Goal: Find specific page/section: Find specific page/section

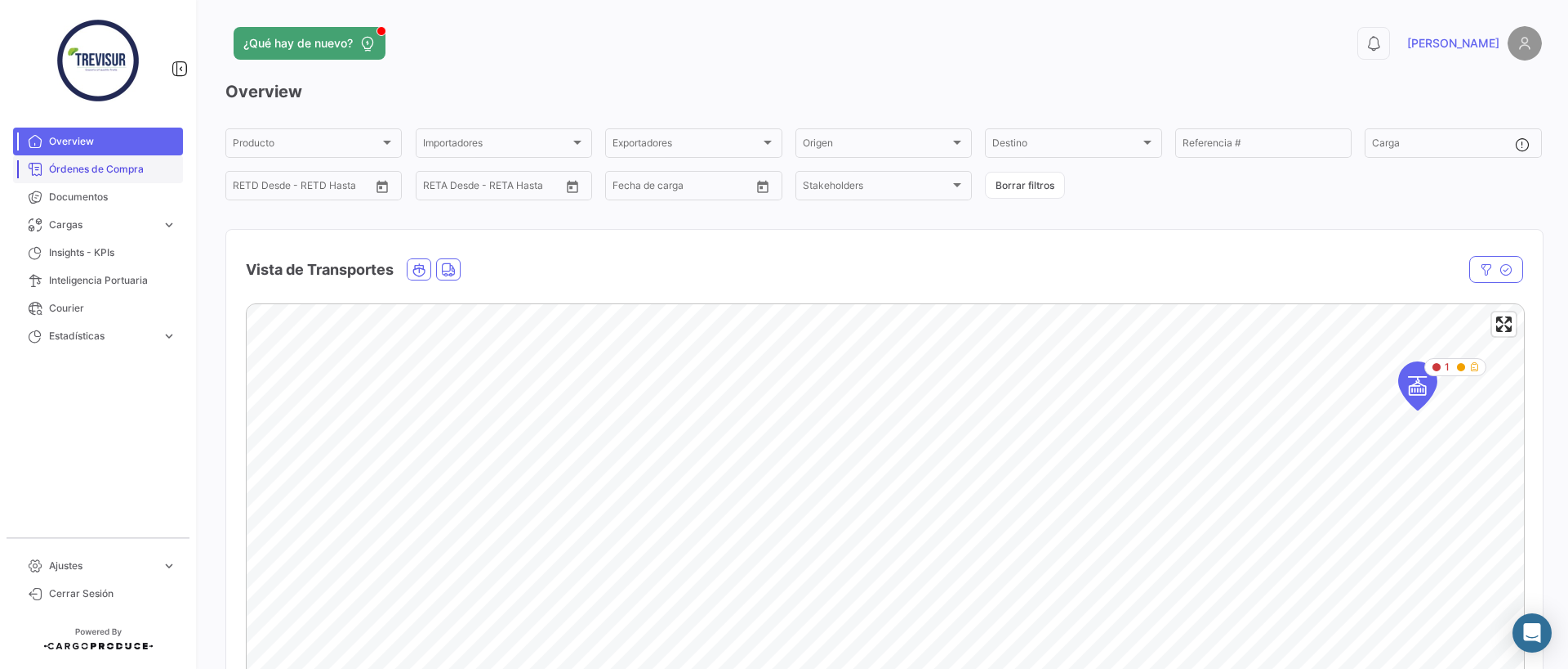
click at [99, 160] on link "Órdenes de Compra" at bounding box center [98, 169] width 170 height 28
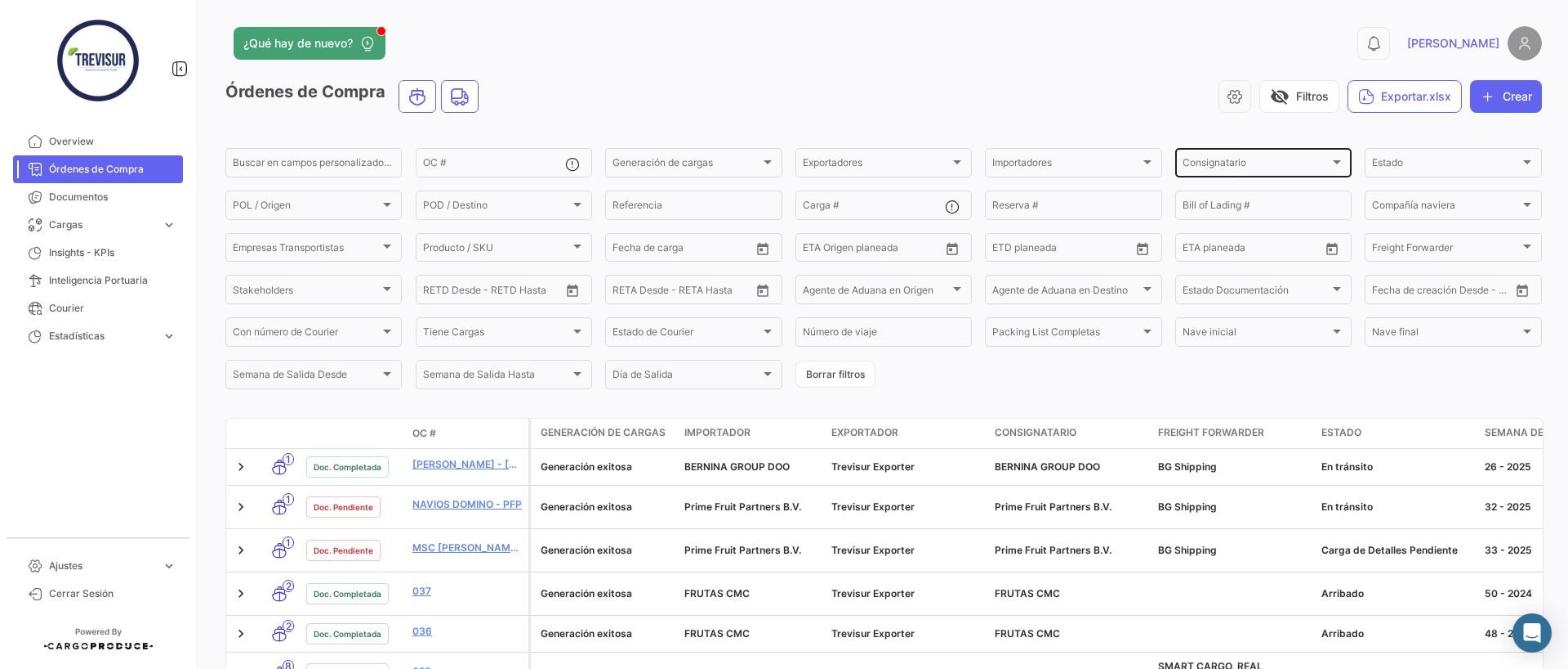
click at [1198, 163] on span "Consignatario" at bounding box center [1256, 165] width 147 height 11
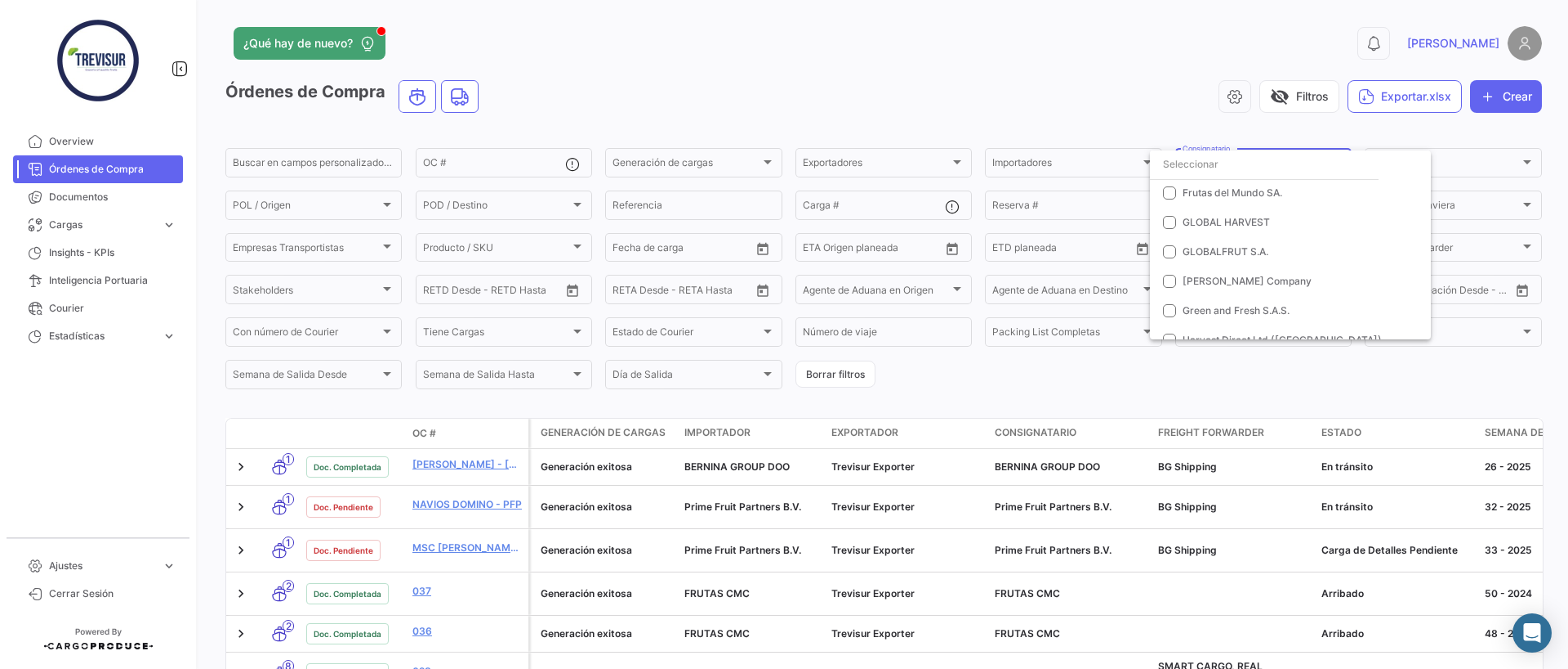
scroll to position [276, 0]
click at [1205, 311] on mat-option "Green and Fresh S.A.S." at bounding box center [1290, 301] width 281 height 30
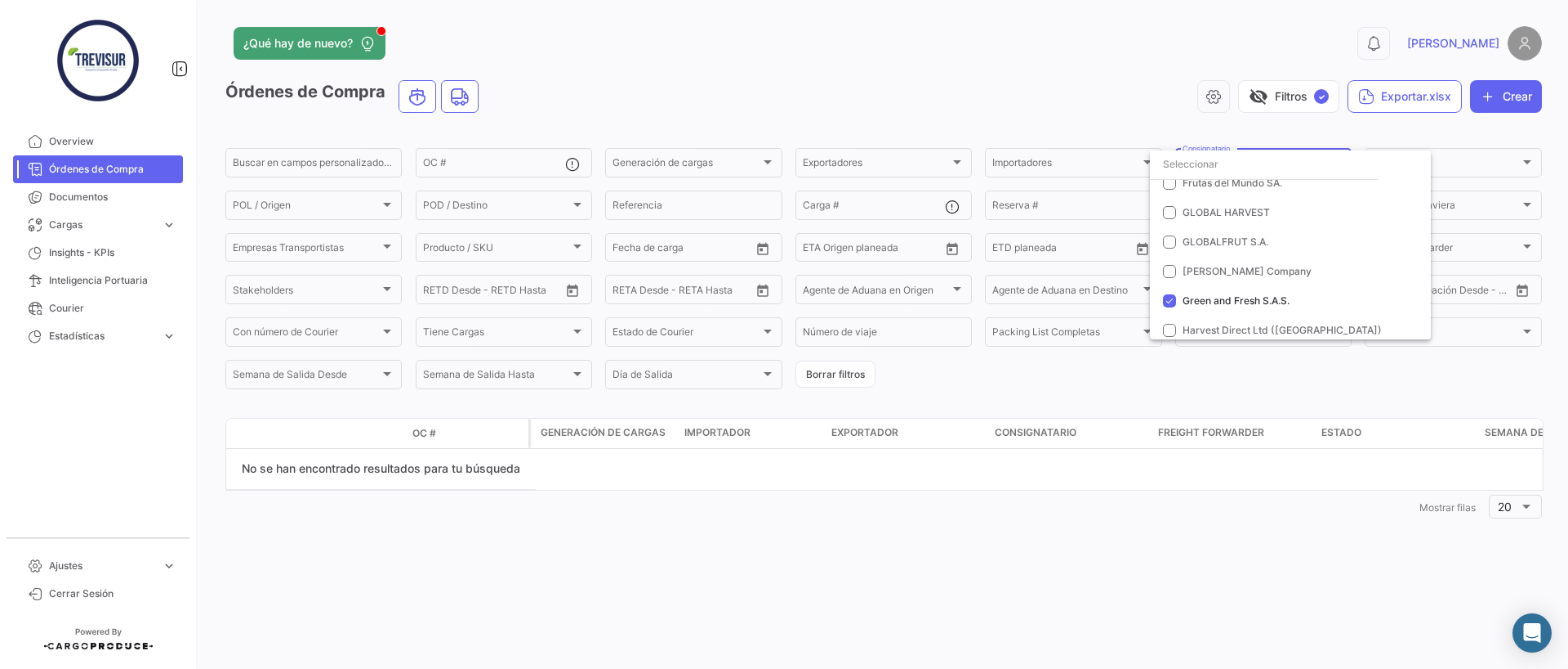
click at [1052, 404] on div at bounding box center [784, 334] width 1568 height 669
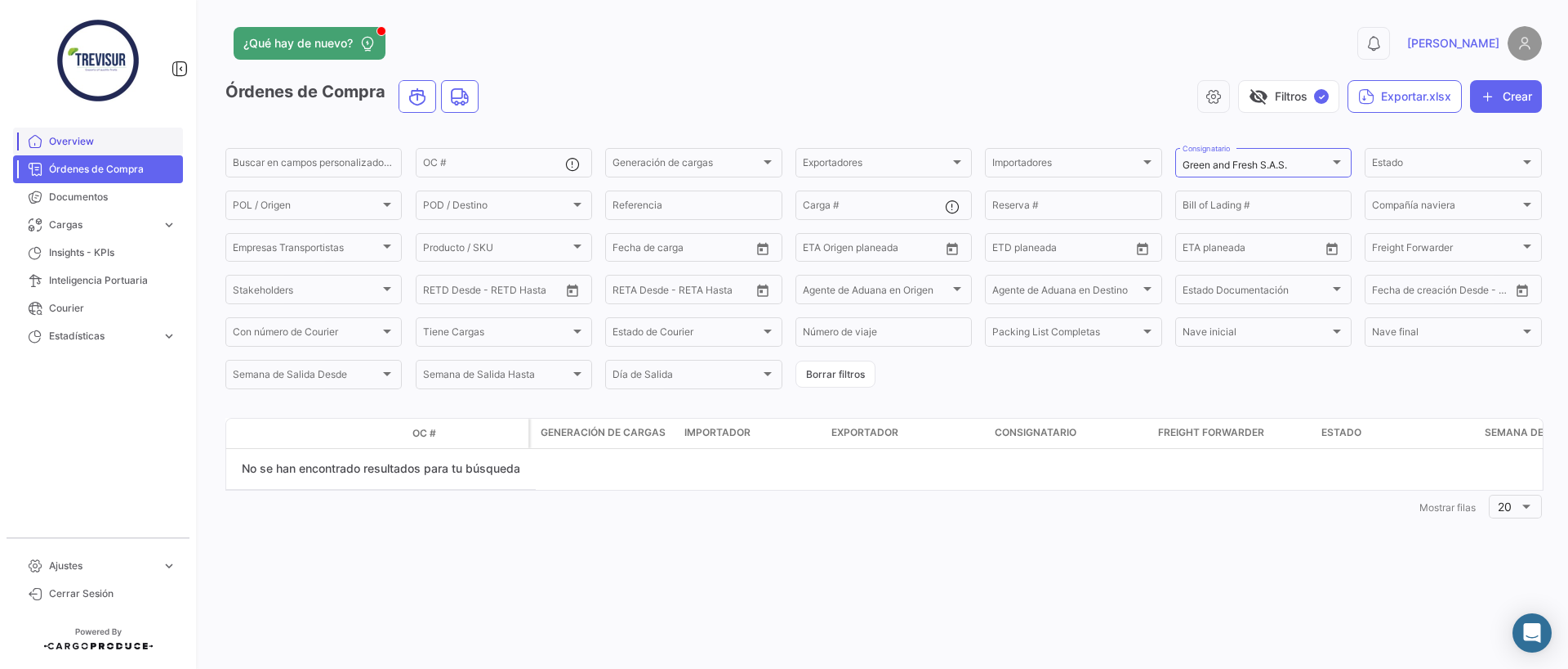
click at [97, 139] on span "Overview" at bounding box center [112, 141] width 127 height 15
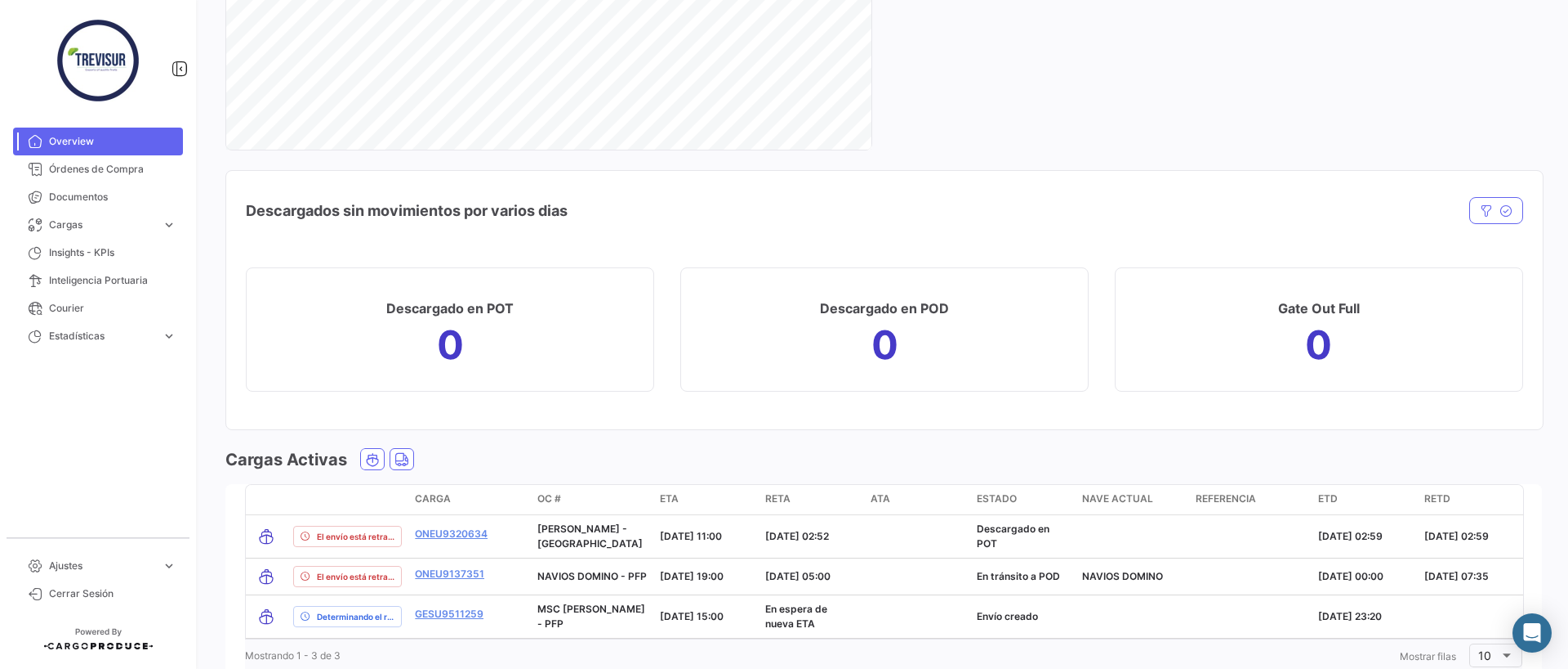
scroll to position [2074, 0]
